Goal: Task Accomplishment & Management: Use online tool/utility

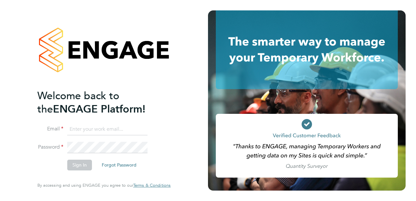
type input "[EMAIL_ADDRESS][DOMAIN_NAME]"
click at [78, 166] on button "Sign In" at bounding box center [79, 165] width 25 height 10
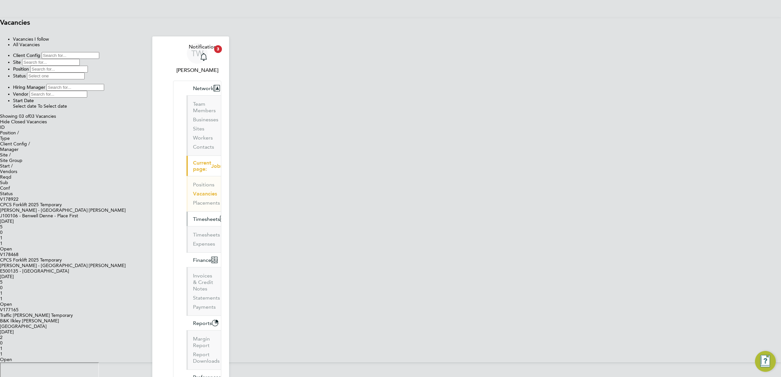
click at [207, 212] on button "Timesheets" at bounding box center [208, 219] width 45 height 14
click at [221, 219] on icon "Main navigation" at bounding box center [222, 220] width 3 height 3
click at [193, 232] on link "Timesheets" at bounding box center [206, 235] width 27 height 6
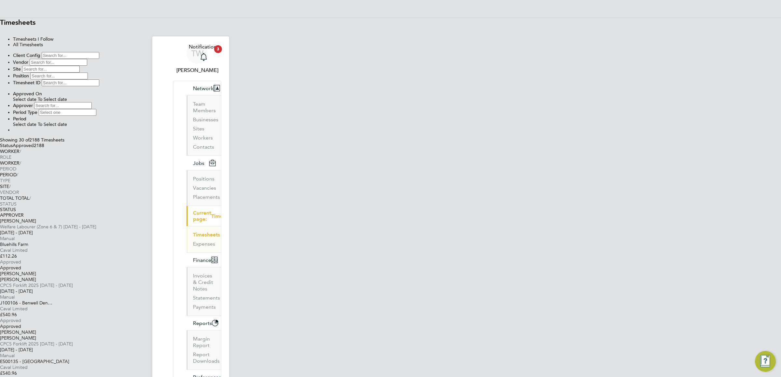
click at [80, 72] on icon at bounding box center [80, 69] width 0 height 6
type input "h"
click at [255, 110] on div "Client Config Vendor Site Position Timesheet ID Approved On Select date To Sele…" at bounding box center [390, 92] width 781 height 81
click at [87, 66] on input at bounding box center [59, 62] width 58 height 7
click at [96, 109] on input at bounding box center [68, 112] width 58 height 7
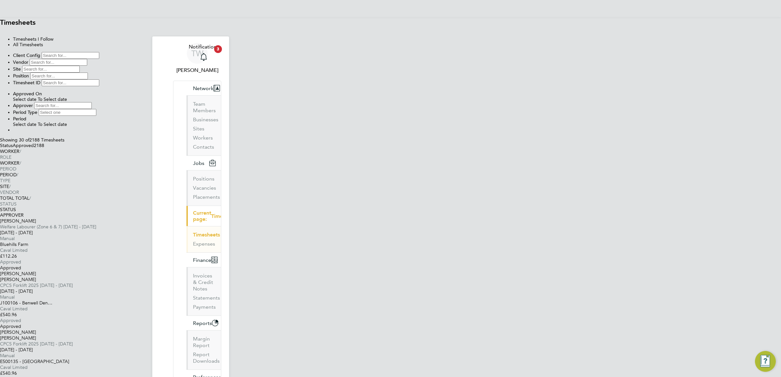
click at [522, 99] on div "Client Config Vendor Site Position Timesheet ID Approved On Select date To Sele…" at bounding box center [390, 92] width 781 height 81
click at [461, 109] on li "Period Type" at bounding box center [397, 112] width 768 height 7
click at [96, 109] on input at bounding box center [68, 112] width 58 height 7
click at [67, 122] on icon at bounding box center [67, 125] width 0 height 6
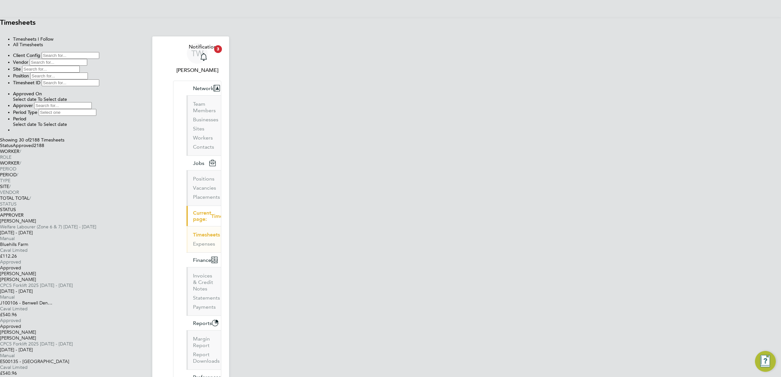
scroll to position [195, 0]
click at [36, 122] on span "Select date" at bounding box center [24, 125] width 23 height 6
click at [13, 131] on button "Filter" at bounding box center [13, 131] width 0 height 0
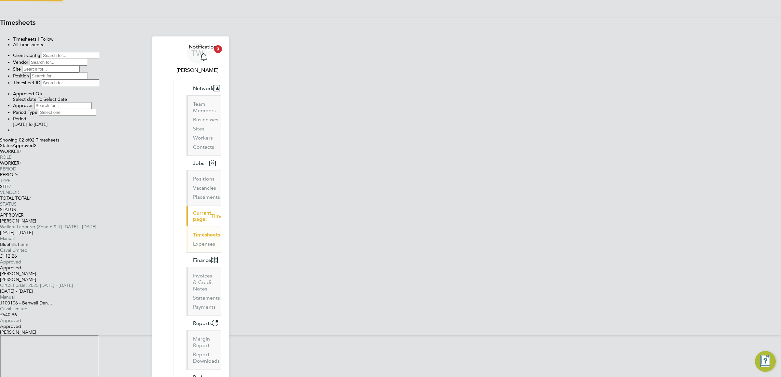
scroll to position [17, 57]
click at [99, 59] on input at bounding box center [71, 55] width 58 height 7
type input "B&K Ilkley"
click at [13, 131] on button "Filter" at bounding box center [13, 131] width 0 height 0
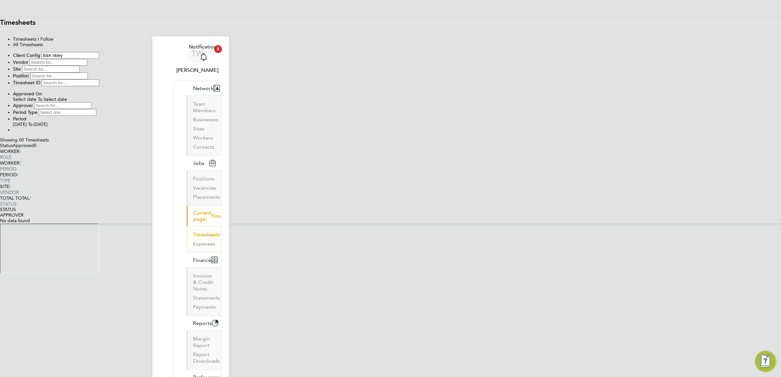
click at [13, 131] on button "Filter" at bounding box center [13, 131] width 0 height 0
click at [27, 122] on icon at bounding box center [27, 125] width 0 height 6
click at [57, 122] on icon at bounding box center [57, 125] width 0 height 6
click at [13, 131] on button "Filter" at bounding box center [13, 131] width 0 height 0
